Goal: Information Seeking & Learning: Learn about a topic

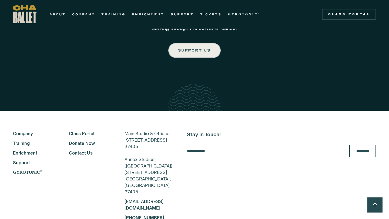
scroll to position [902, 0]
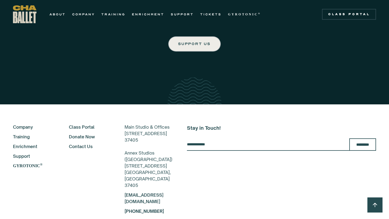
click at [27, 134] on link "Training" at bounding box center [33, 137] width 41 height 6
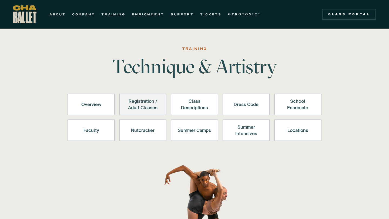
click at [153, 107] on div "Registration / Adult Classes" at bounding box center [142, 104] width 33 height 13
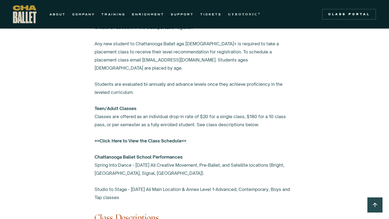
scroll to position [354, 0]
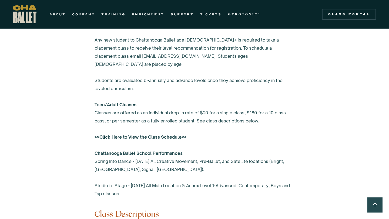
click at [150, 134] on strong ">>Click Here to View the Class Schedule<<" at bounding box center [140, 136] width 92 height 5
